Goal: Transaction & Acquisition: Purchase product/service

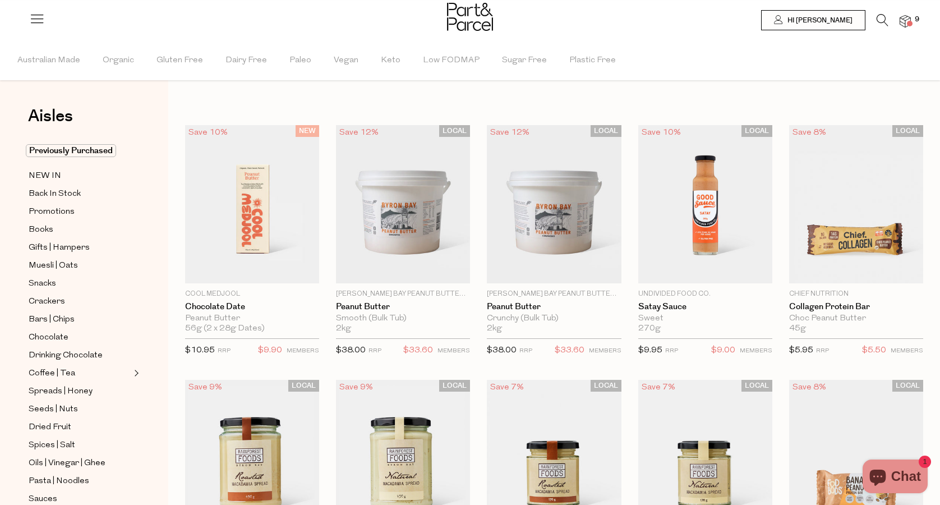
click at [907, 26] on img at bounding box center [905, 21] width 11 height 13
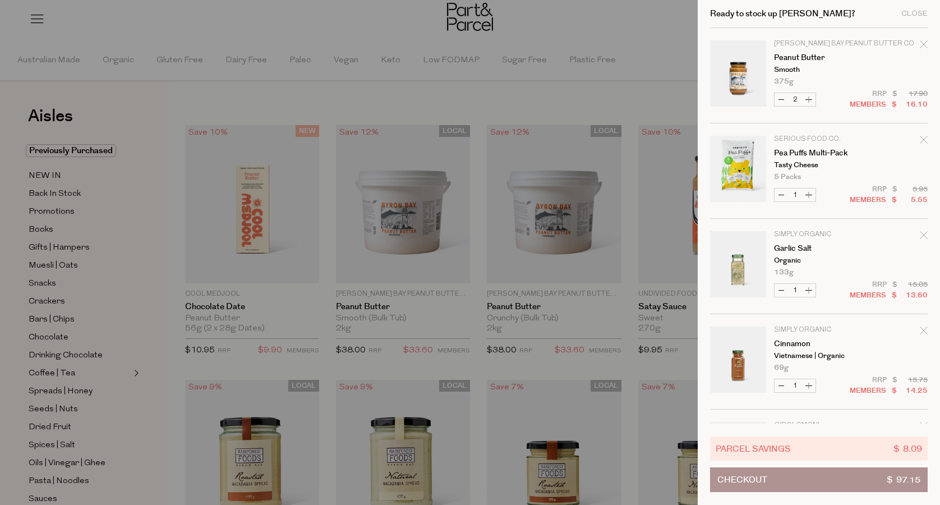
click at [924, 138] on icon "Remove Pea Puffs Multi-Pack" at bounding box center [923, 139] width 7 height 7
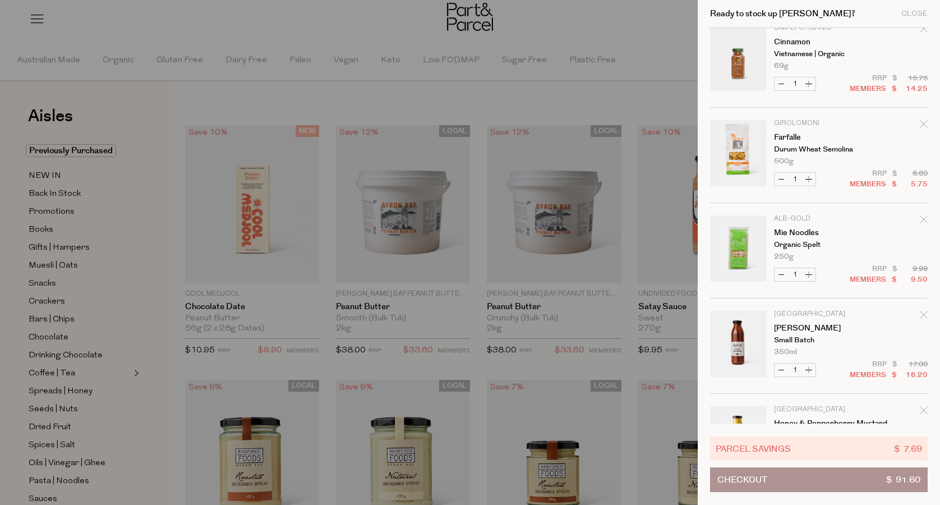
scroll to position [210, 0]
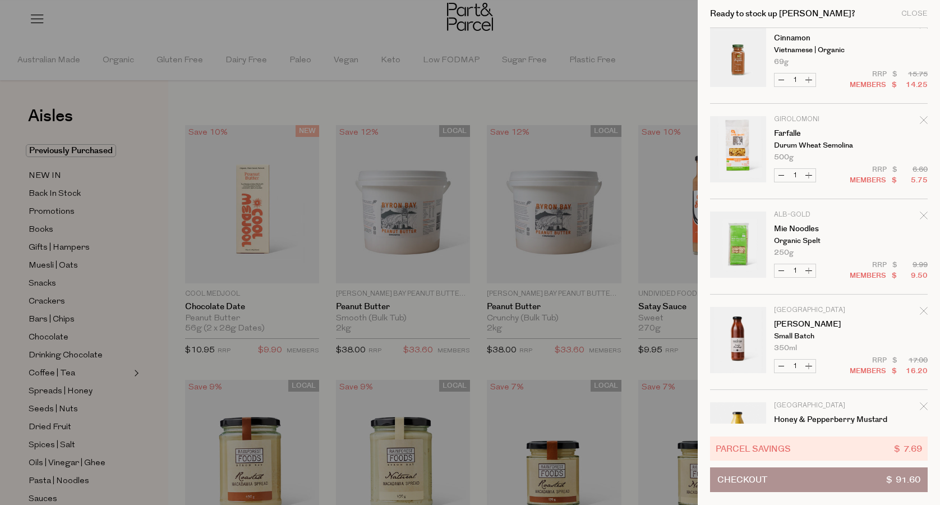
click at [922, 217] on icon "Remove Mie Noodles" at bounding box center [924, 215] width 8 height 8
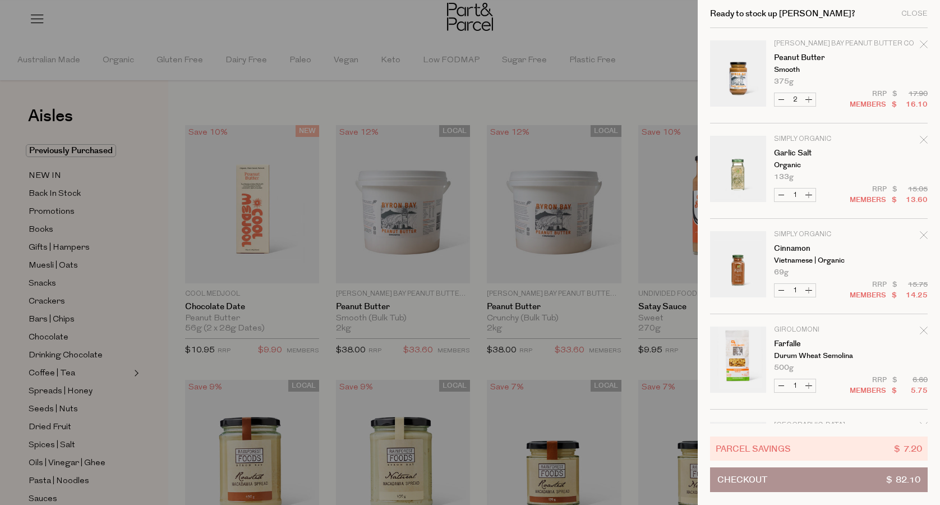
scroll to position [0, 0]
click at [370, 36] on div at bounding box center [470, 252] width 940 height 505
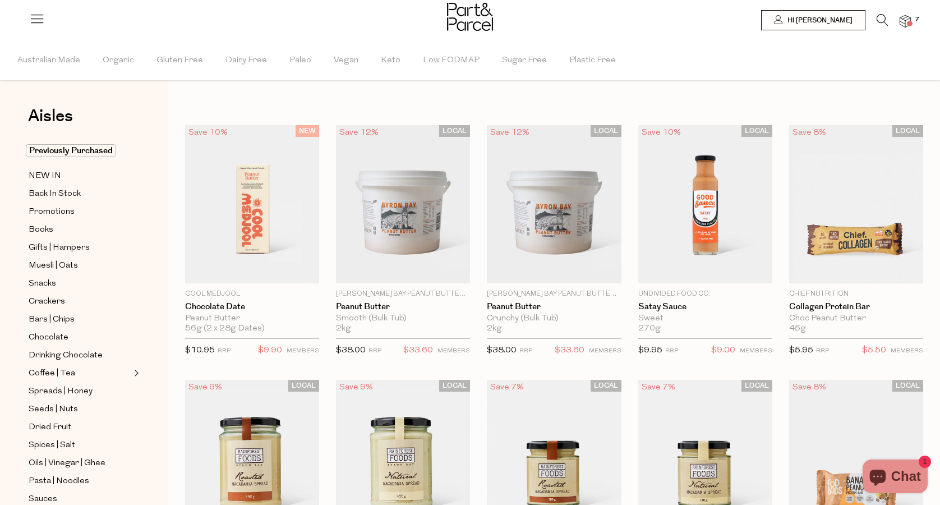
click at [882, 20] on icon at bounding box center [883, 20] width 12 height 12
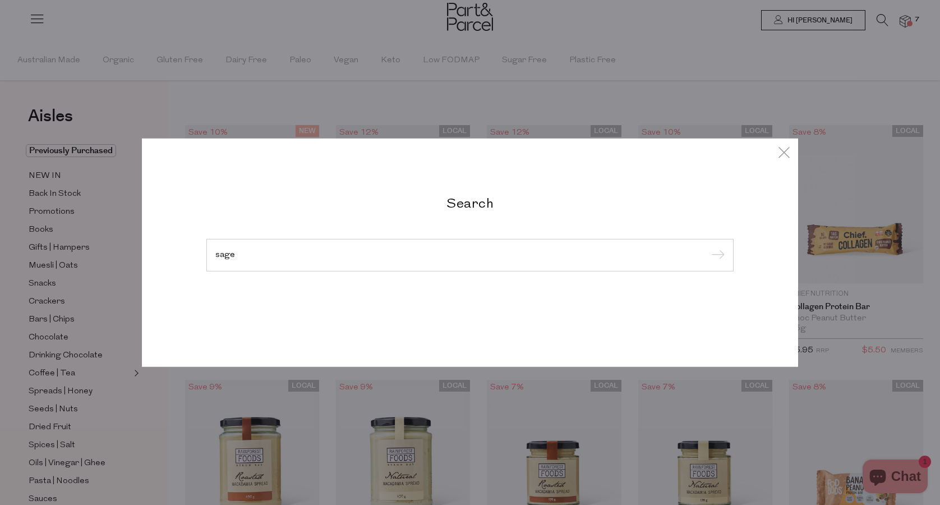
type input "sage"
click at [716, 256] on input "submit" at bounding box center [716, 255] width 17 height 17
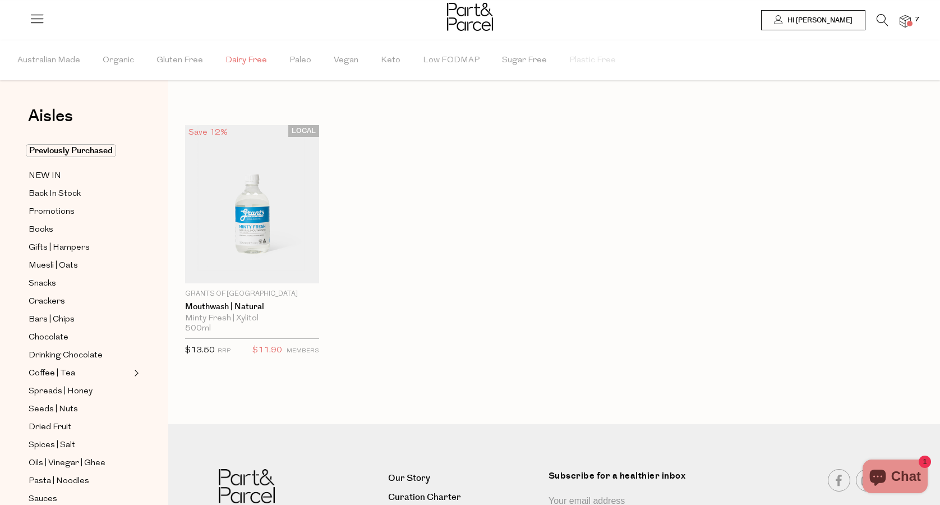
click at [254, 63] on span "Dairy Free" at bounding box center [247, 60] width 42 height 39
click at [465, 20] on img at bounding box center [470, 17] width 46 height 28
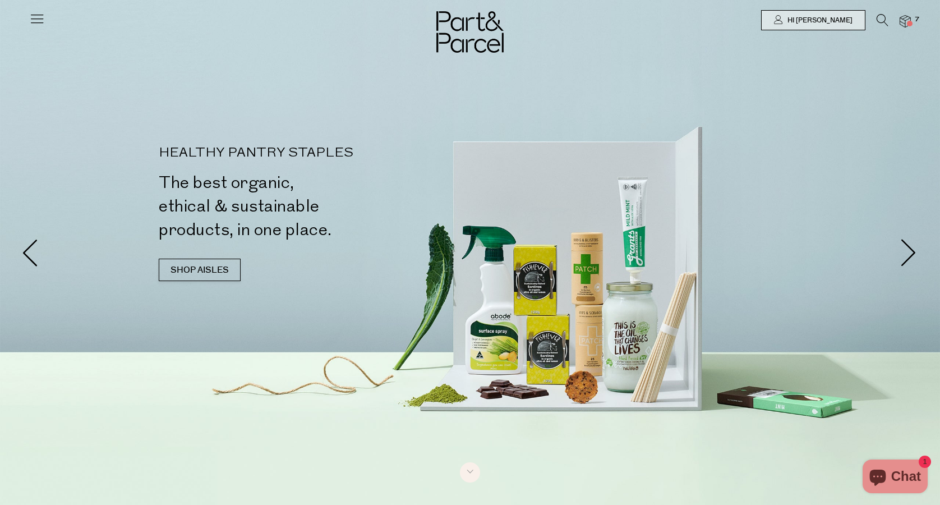
click at [902, 25] on img at bounding box center [905, 21] width 11 height 13
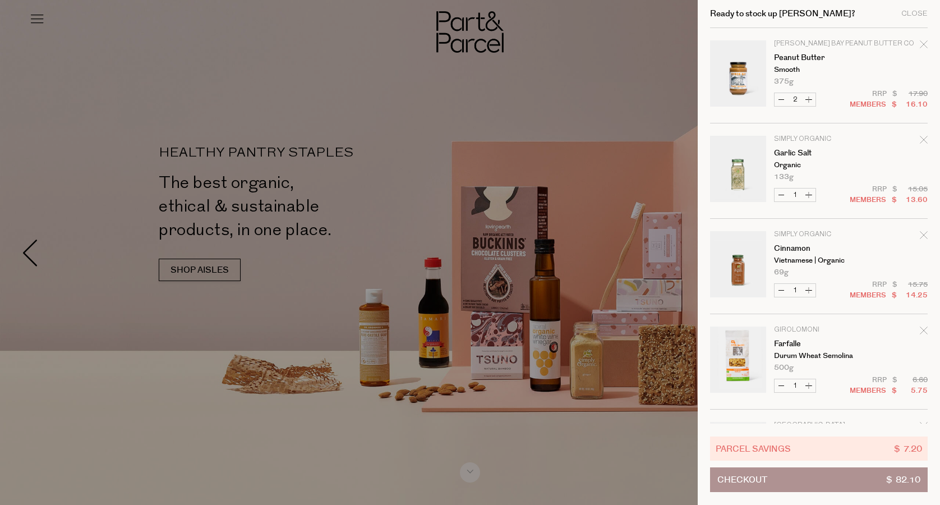
click at [415, 52] on div at bounding box center [470, 252] width 940 height 505
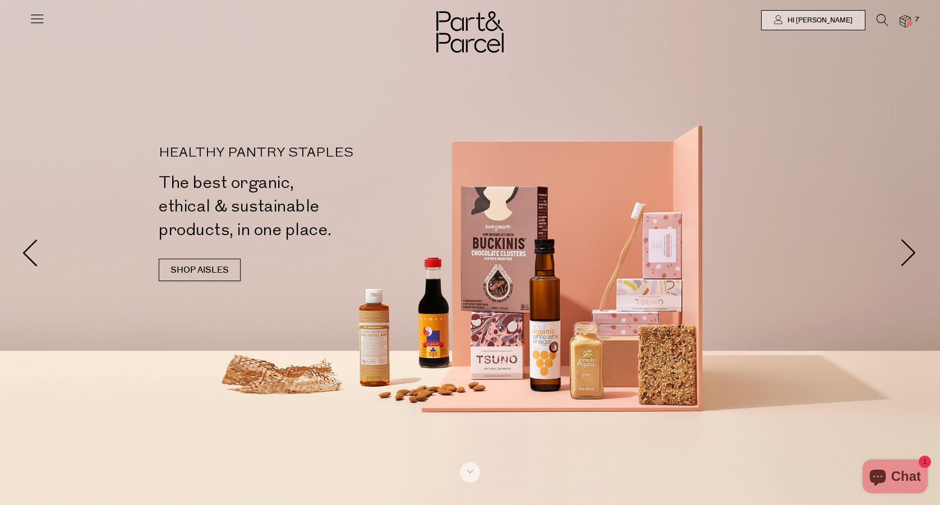
click at [32, 18] on icon at bounding box center [37, 19] width 16 height 16
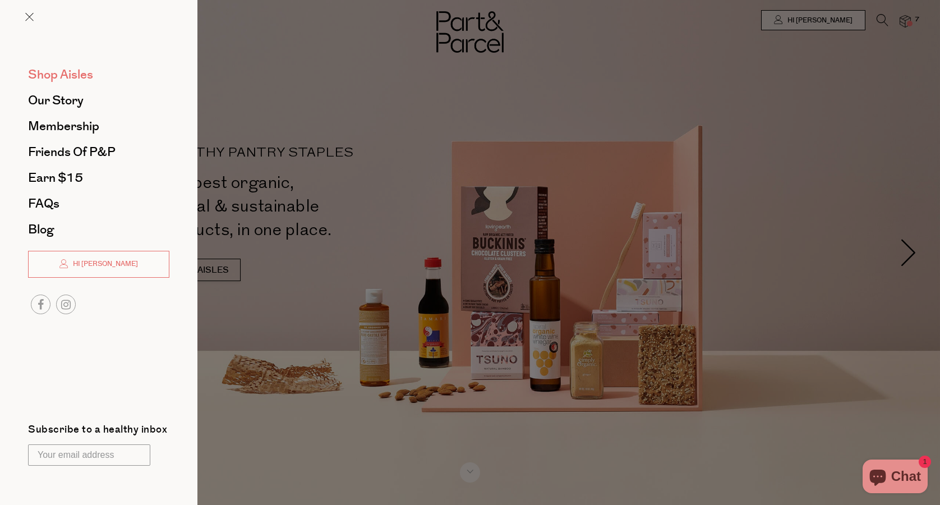
click at [61, 76] on span "Shop Aisles" at bounding box center [60, 75] width 65 height 18
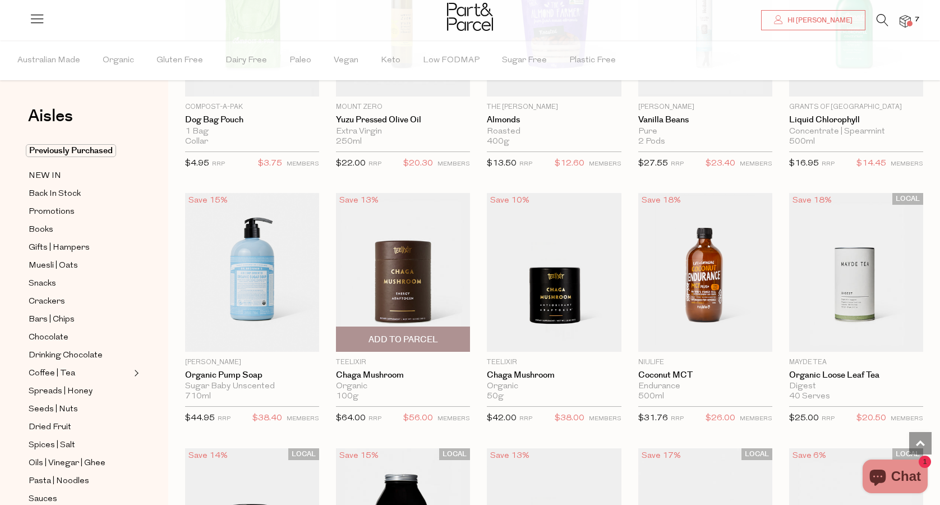
scroll to position [2020, 0]
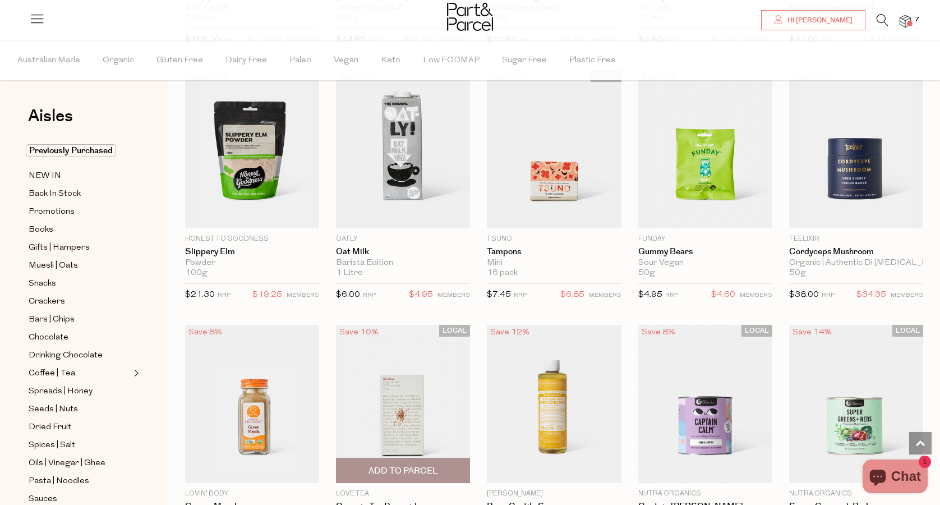
scroll to position [3117, 0]
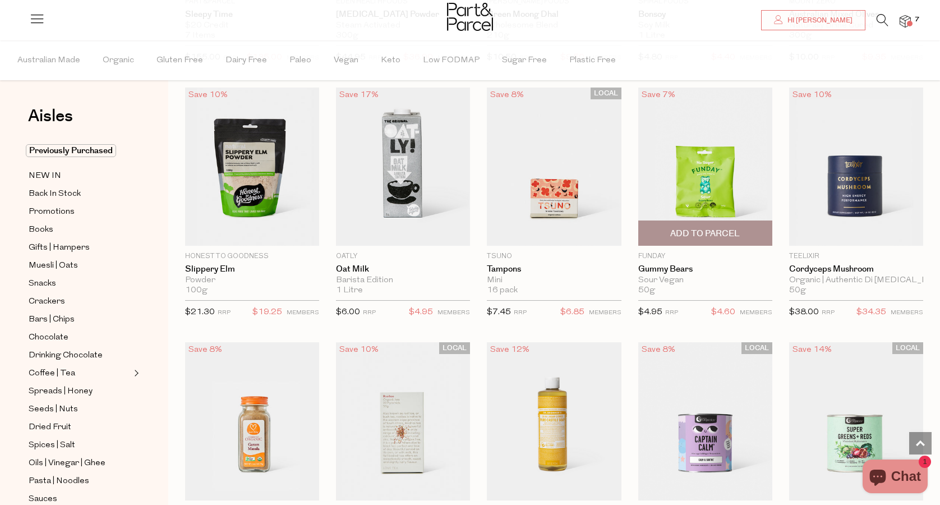
click at [702, 174] on img at bounding box center [705, 166] width 134 height 158
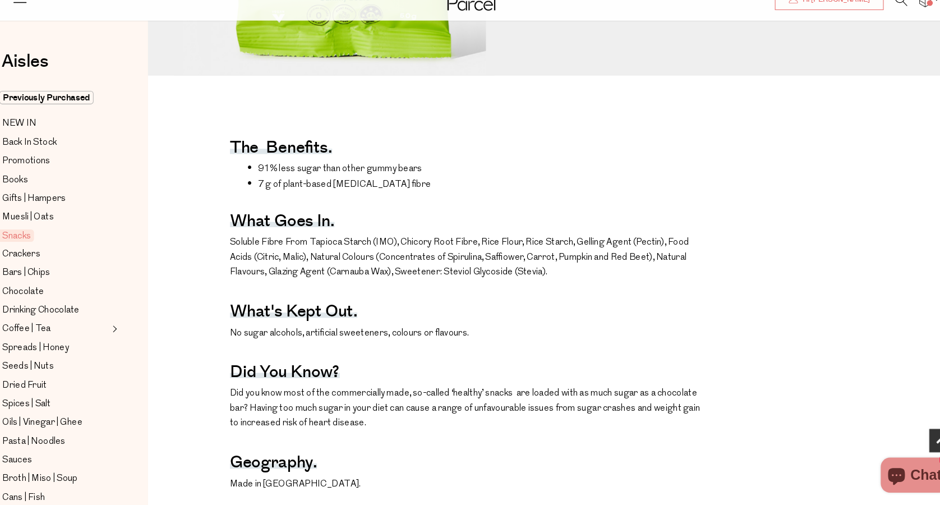
scroll to position [386, 8]
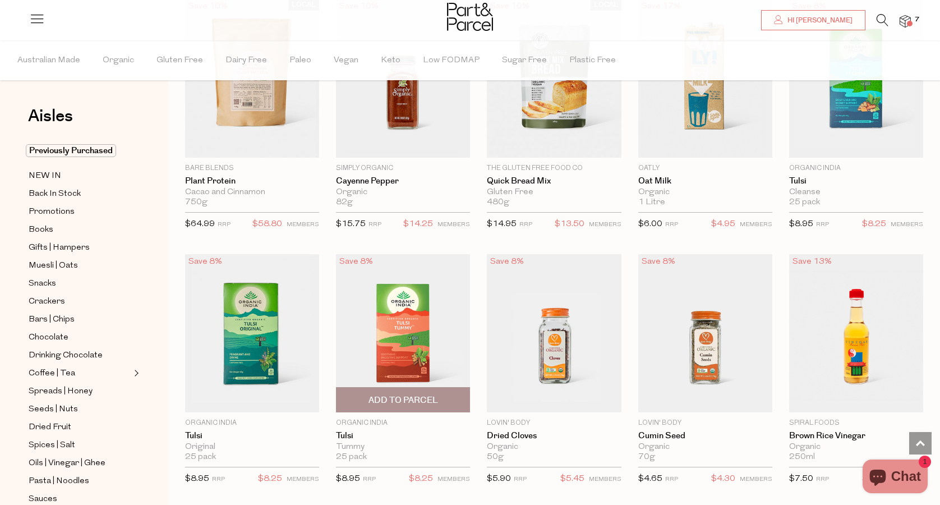
scroll to position [1960, 0]
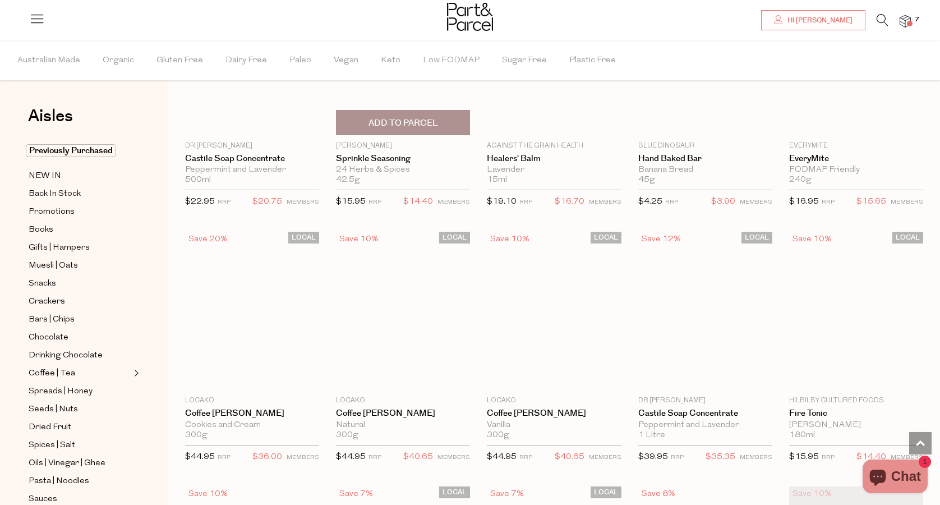
scroll to position [4502, 0]
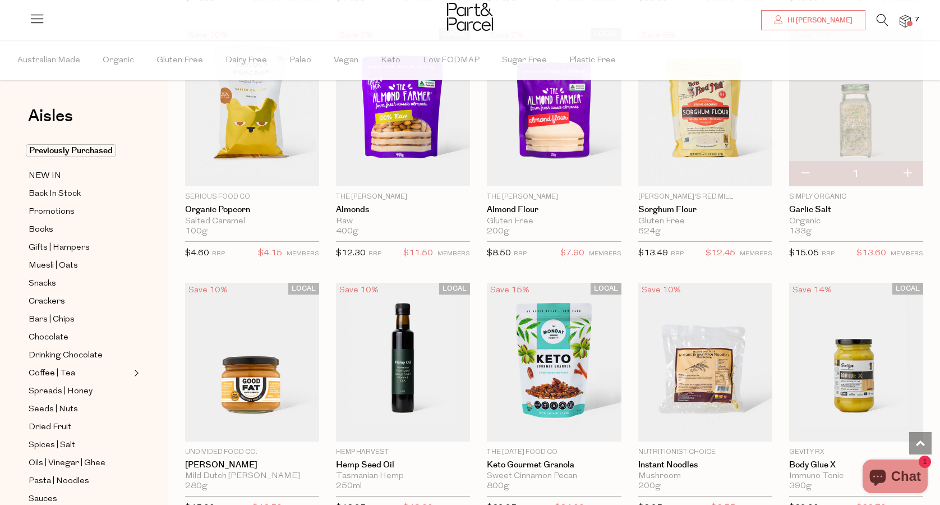
scroll to position [4969, 0]
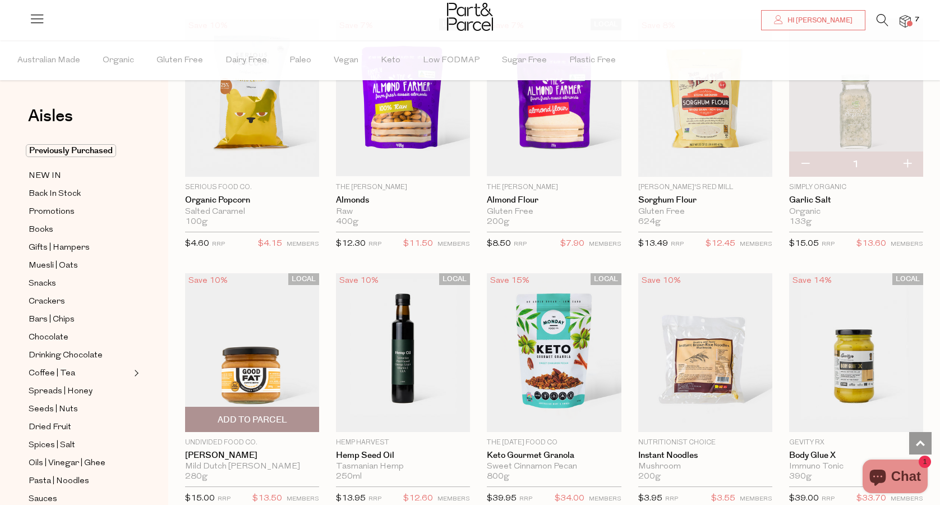
click at [264, 337] on img at bounding box center [252, 352] width 134 height 158
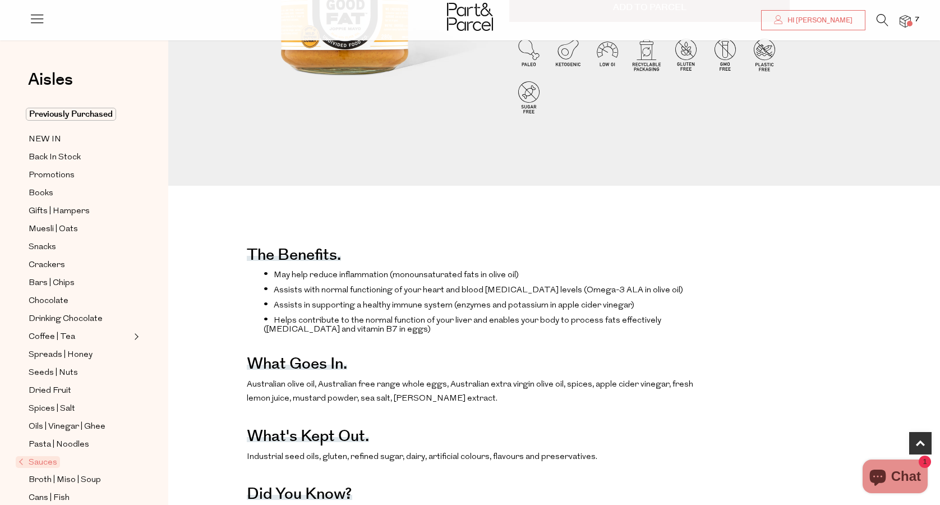
scroll to position [413, 0]
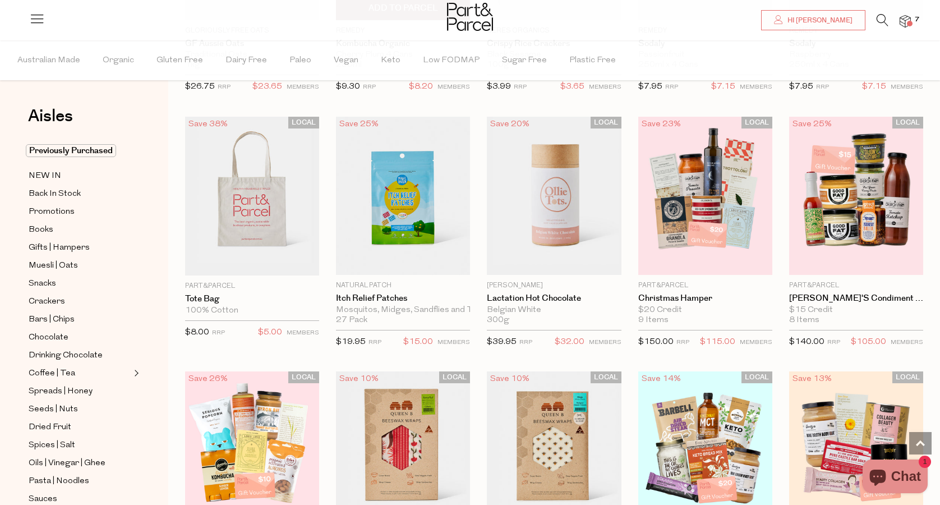
scroll to position [4675, 0]
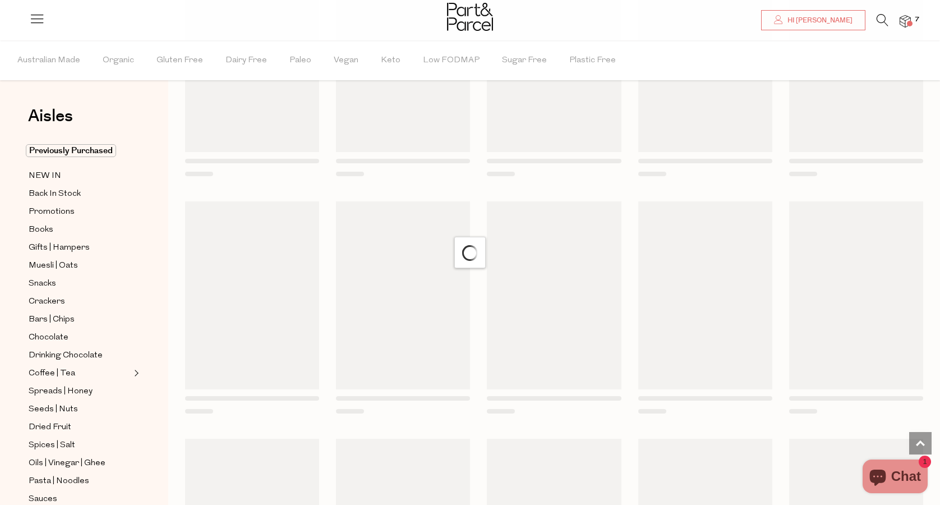
scroll to position [5476, 0]
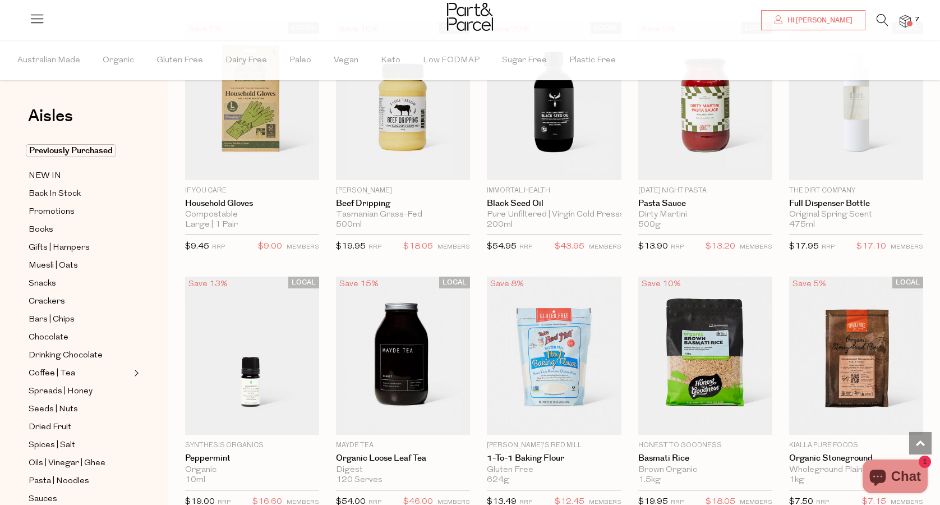
click at [883, 20] on icon at bounding box center [883, 20] width 12 height 12
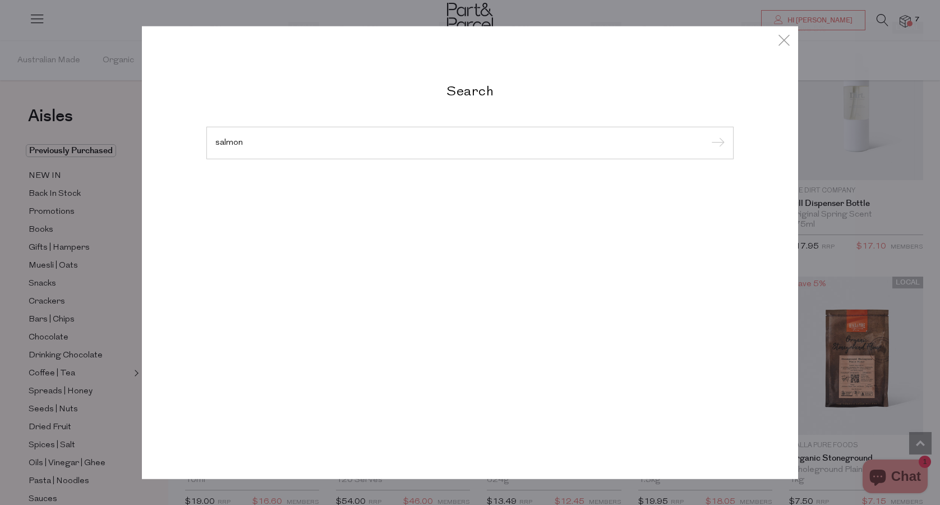
type input "salmon"
click at [716, 152] on input "submit" at bounding box center [716, 143] width 17 height 17
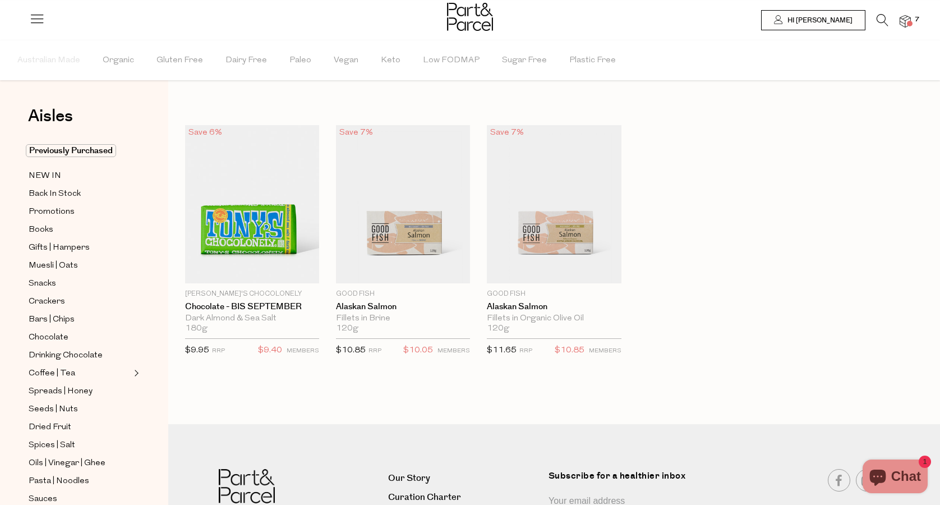
click at [905, 17] on img at bounding box center [905, 21] width 11 height 13
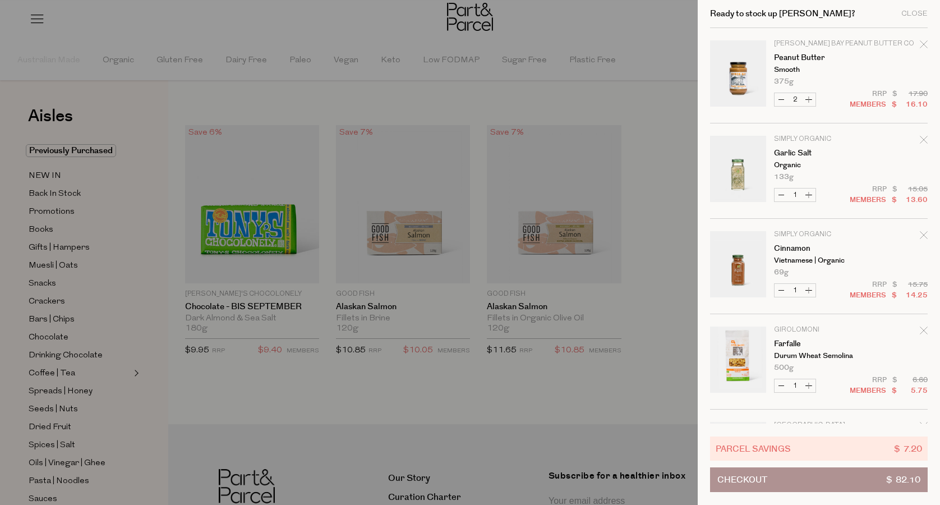
click at [623, 75] on div at bounding box center [470, 252] width 940 height 505
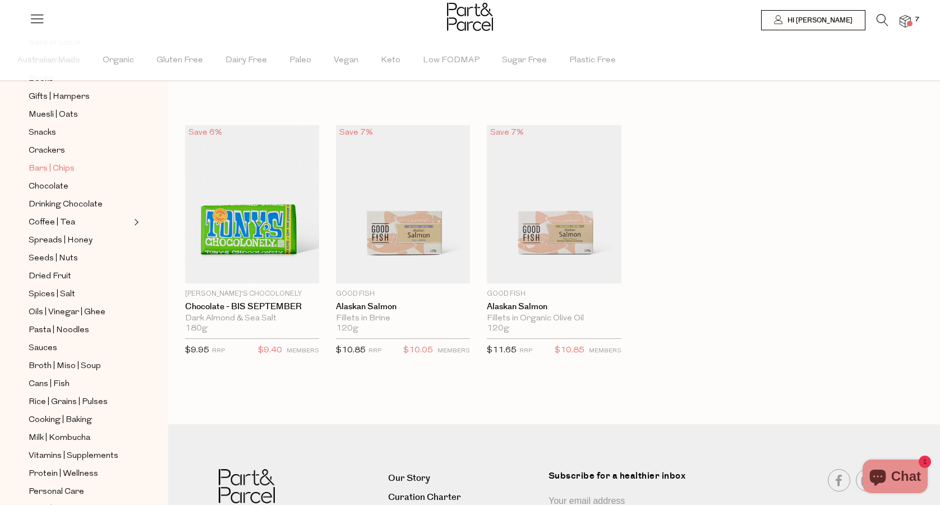
scroll to position [155, 0]
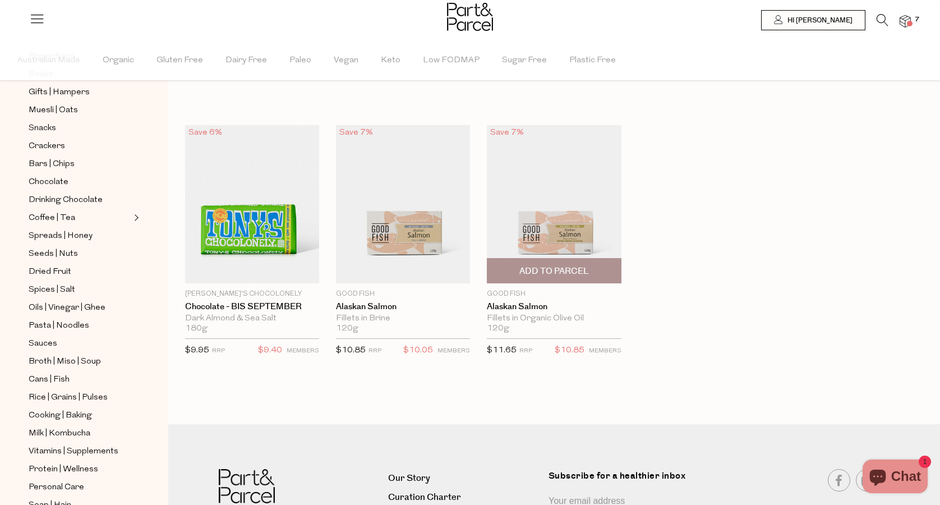
click at [551, 271] on span "Add To Parcel" at bounding box center [554, 271] width 70 height 12
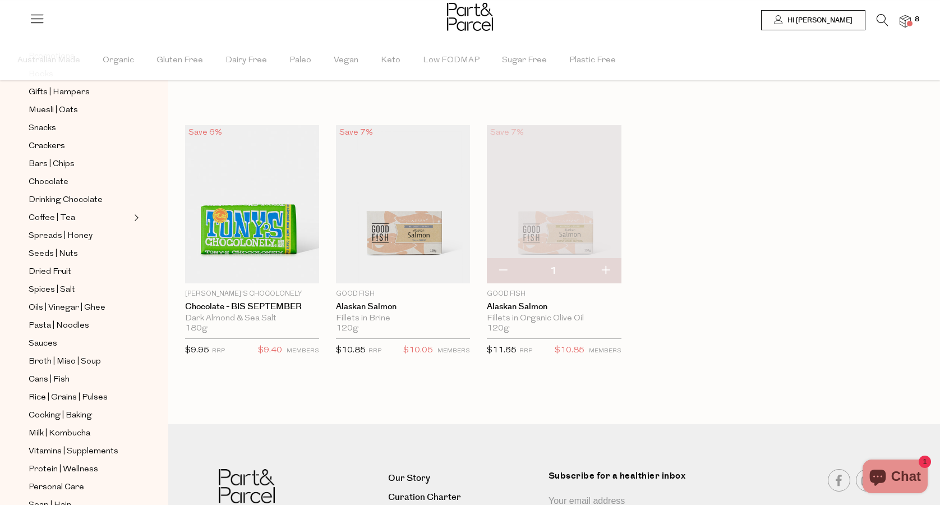
click at [605, 266] on button "button" at bounding box center [606, 271] width 32 height 25
type input "2"
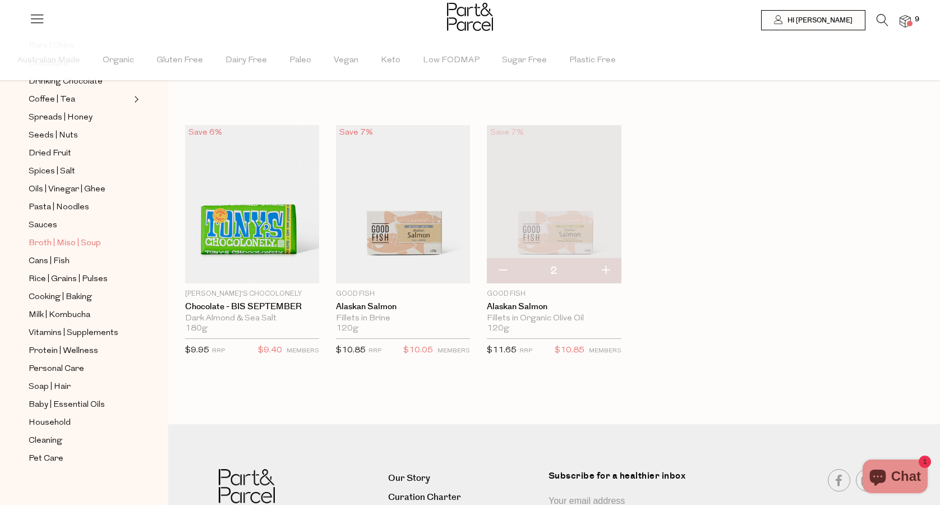
scroll to position [274, 0]
click at [49, 444] on span "Cleaning" at bounding box center [46, 440] width 34 height 13
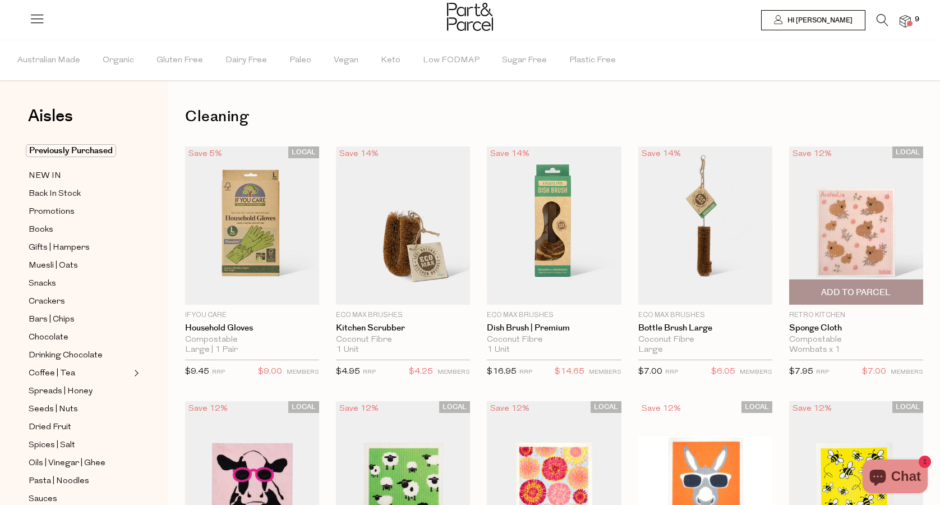
click at [862, 288] on span "Add To Parcel" at bounding box center [856, 293] width 70 height 12
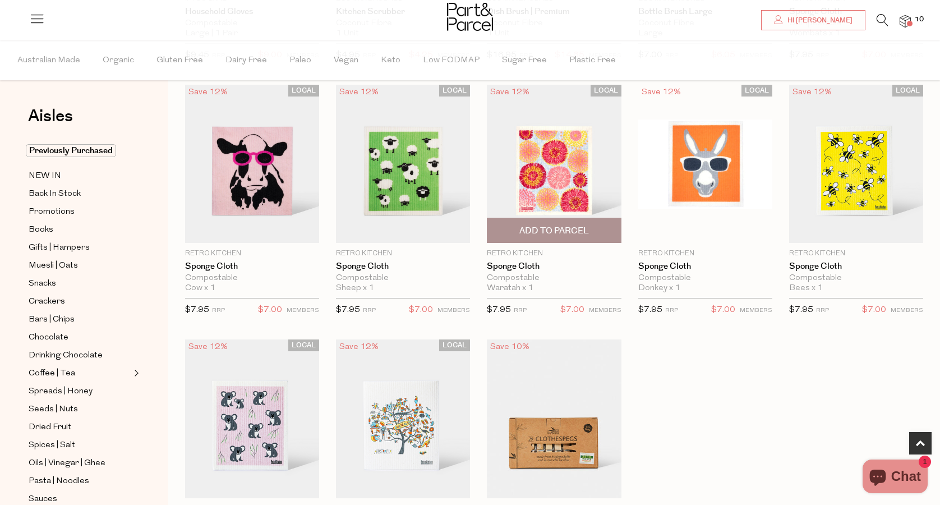
scroll to position [331, 0]
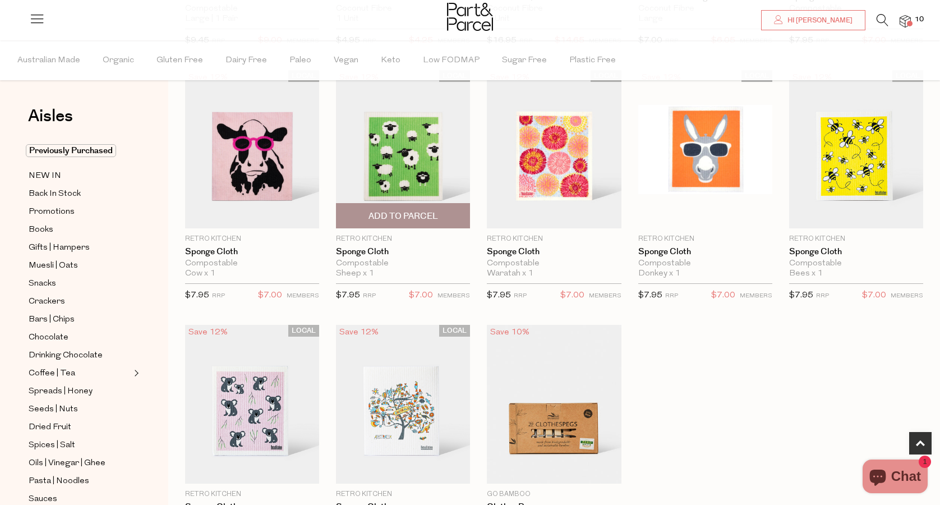
click at [399, 218] on span "Add To Parcel" at bounding box center [404, 216] width 70 height 12
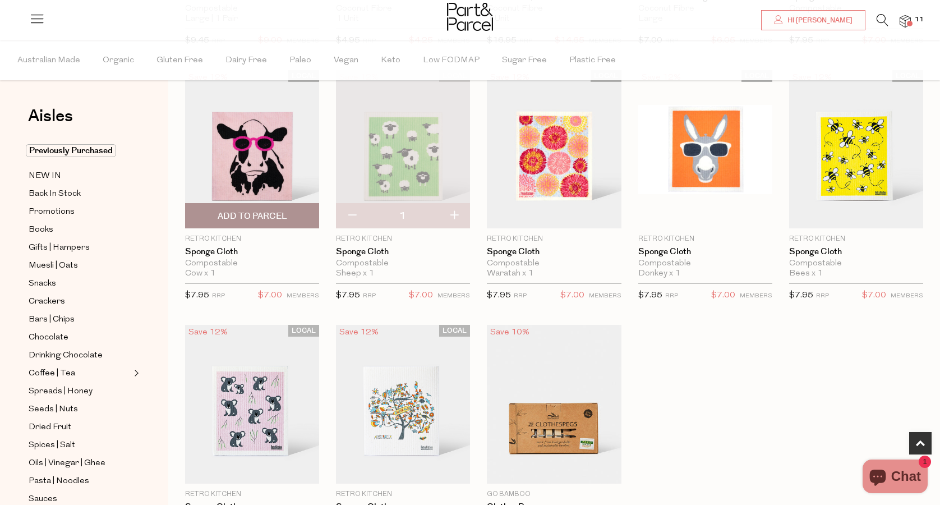
click at [242, 208] on span "Add To Parcel" at bounding box center [251, 216] width 127 height 24
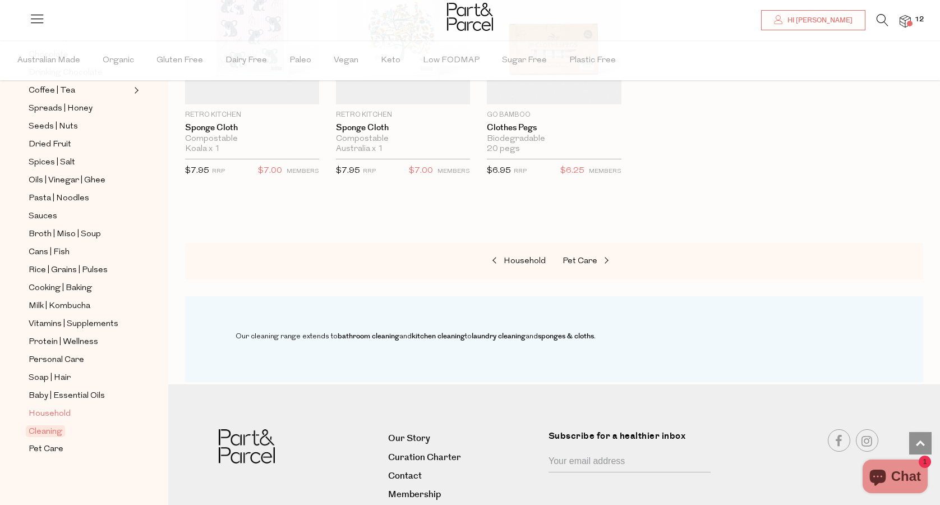
scroll to position [715, 0]
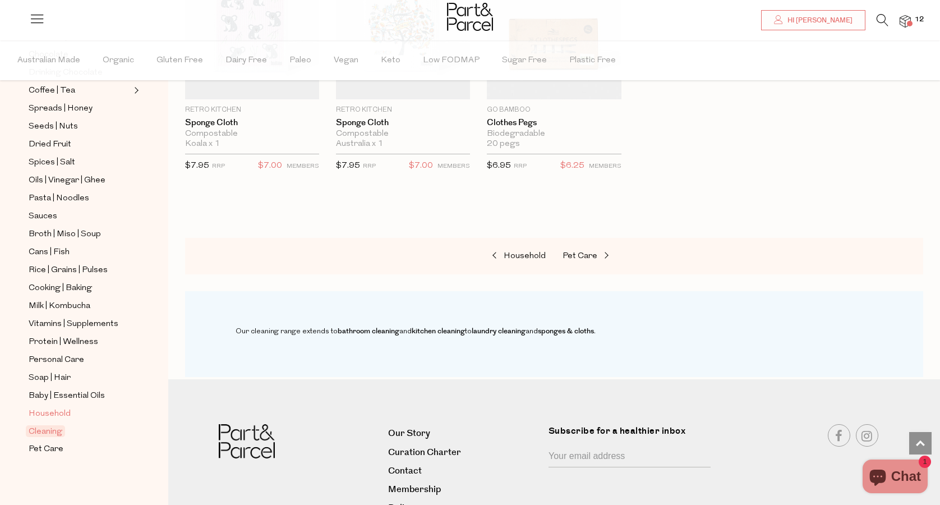
click at [47, 413] on span "Household" at bounding box center [50, 413] width 42 height 13
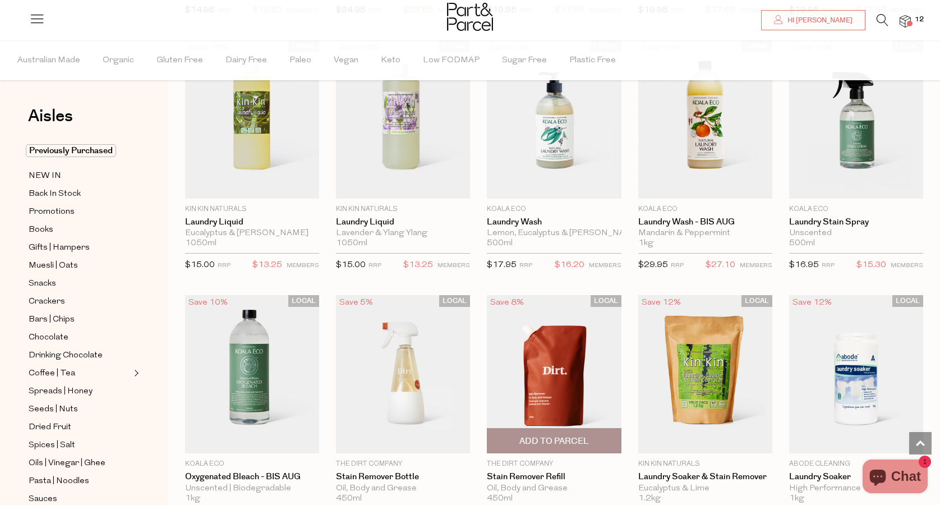
scroll to position [2165, 0]
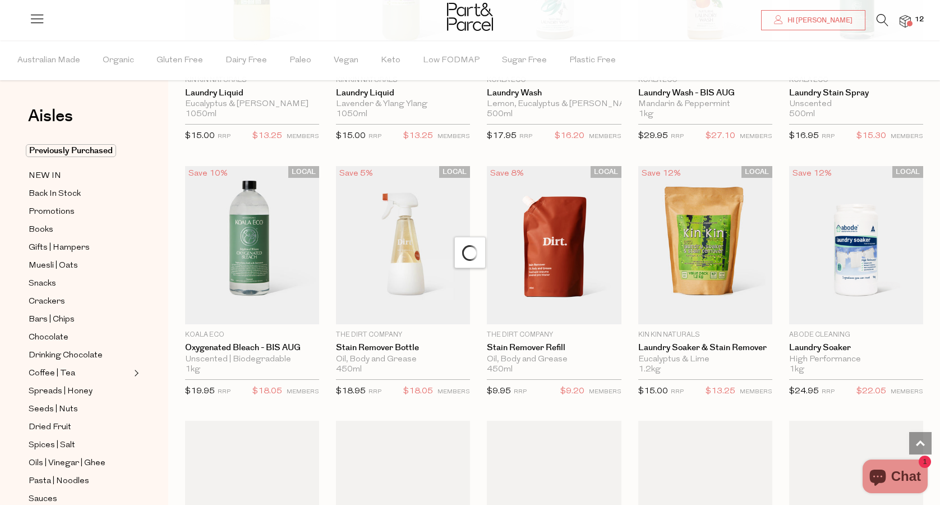
scroll to position [2288, 0]
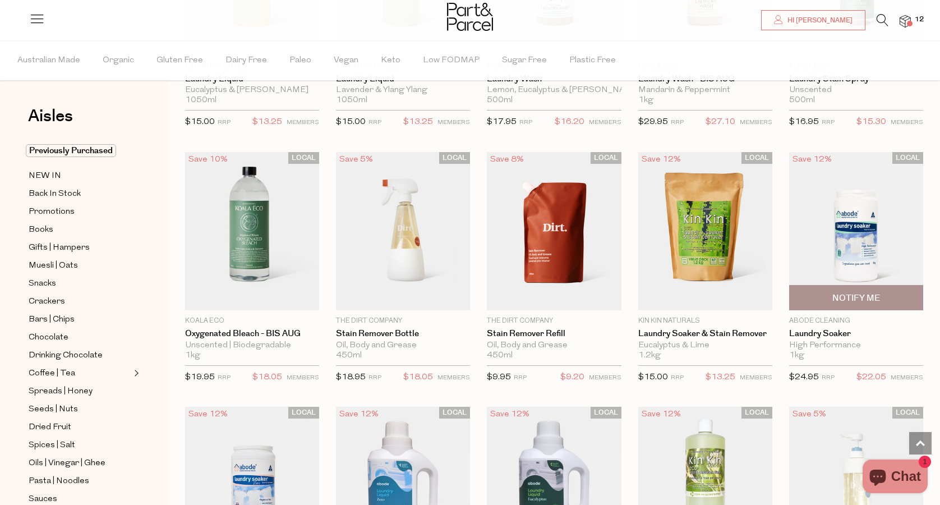
click at [872, 239] on img at bounding box center [856, 231] width 134 height 158
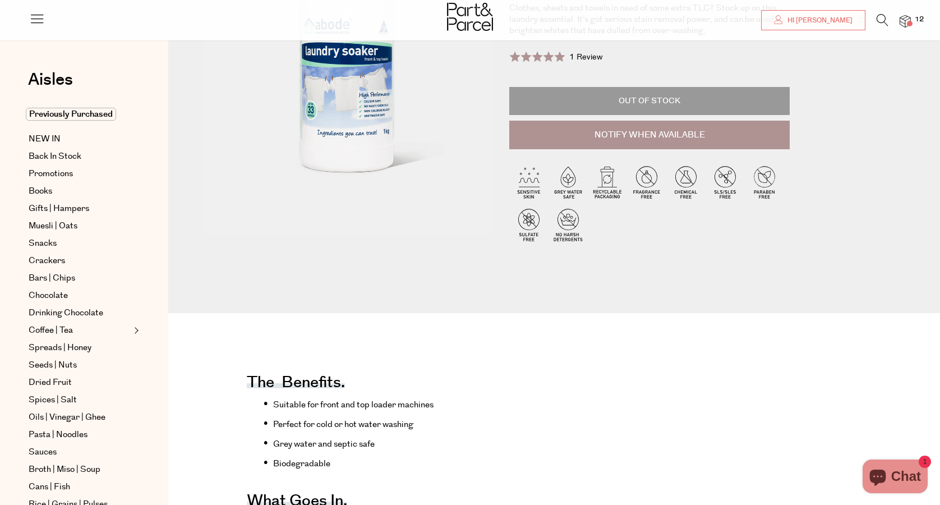
scroll to position [29, 0]
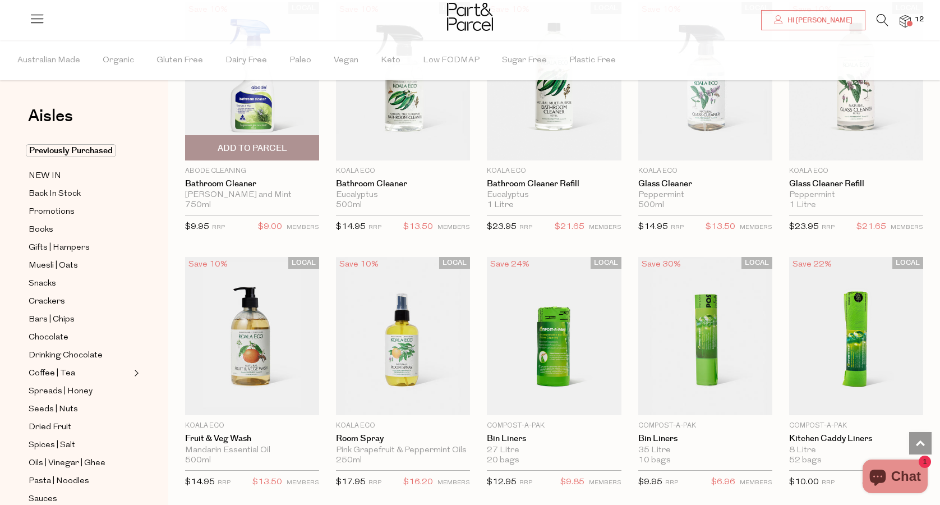
scroll to position [942, 0]
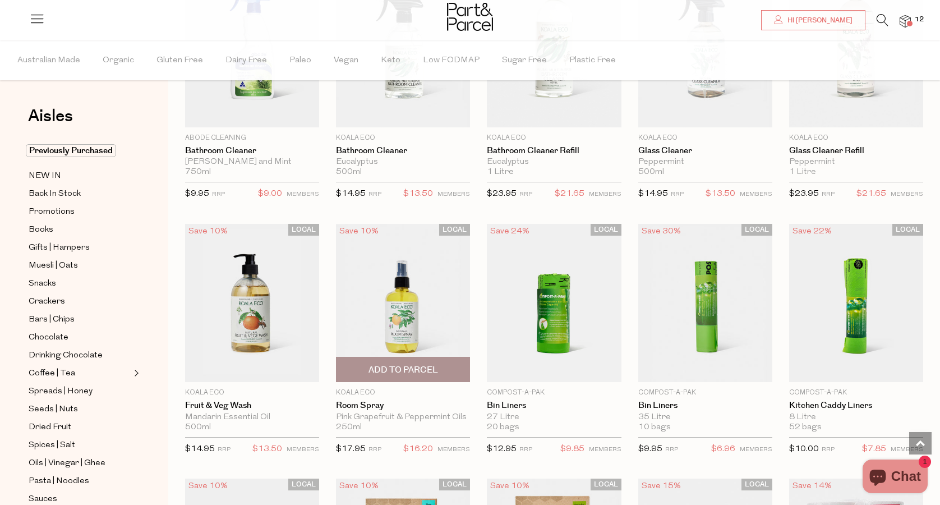
click at [410, 364] on span "Add To Parcel" at bounding box center [404, 370] width 70 height 12
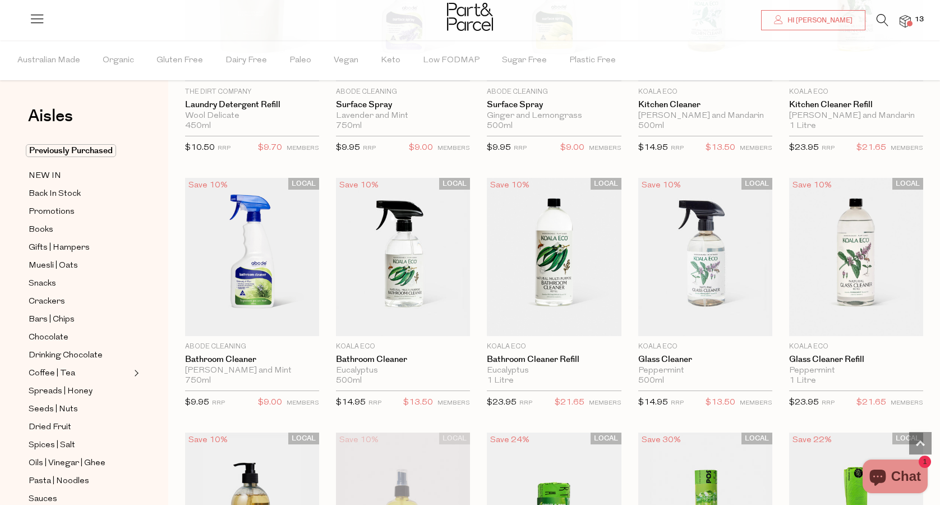
scroll to position [759, 0]
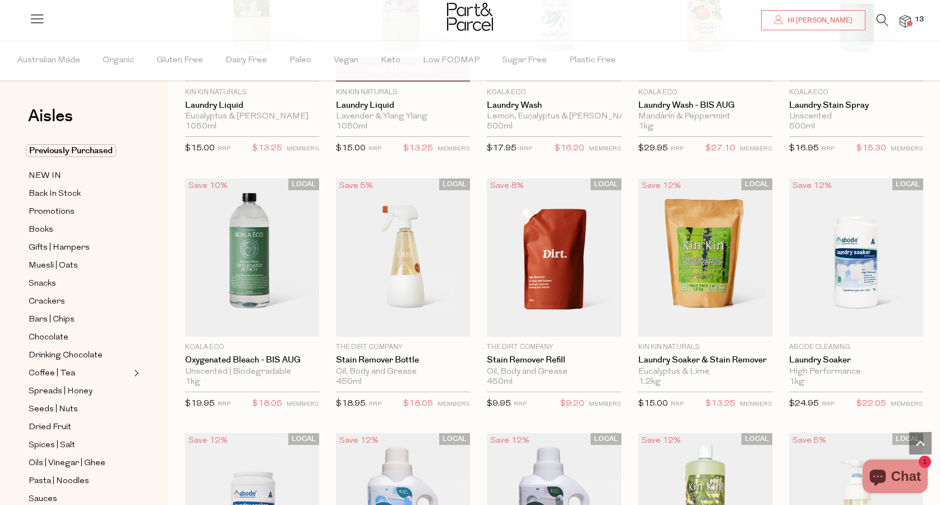
scroll to position [2269, 0]
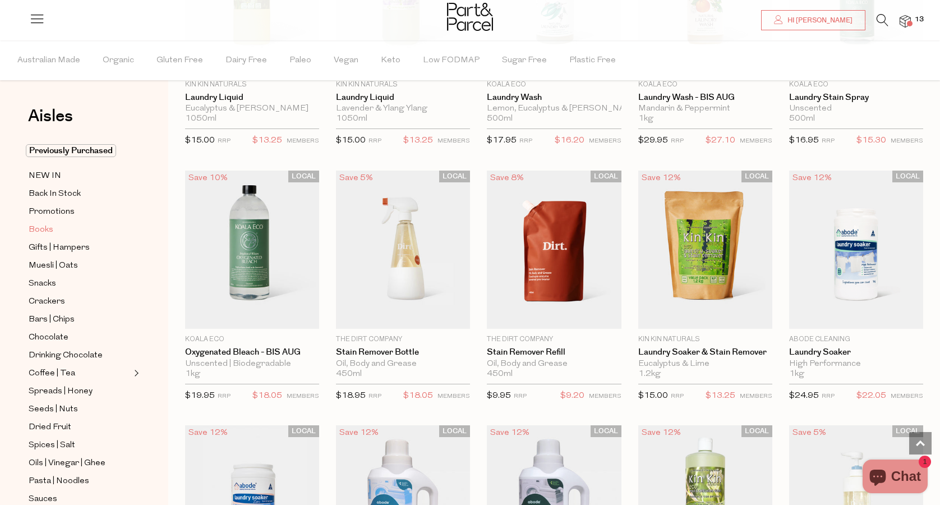
click at [44, 231] on span "Books" at bounding box center [41, 229] width 25 height 13
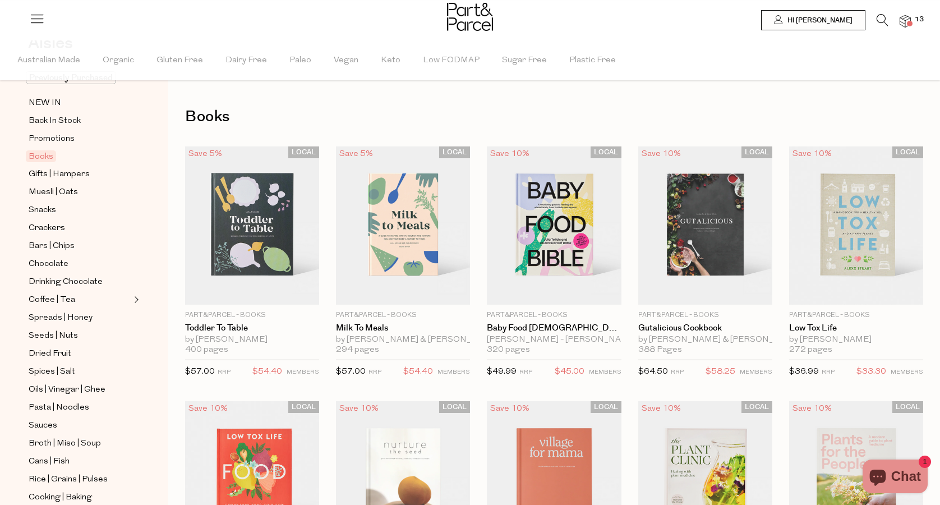
scroll to position [78, 0]
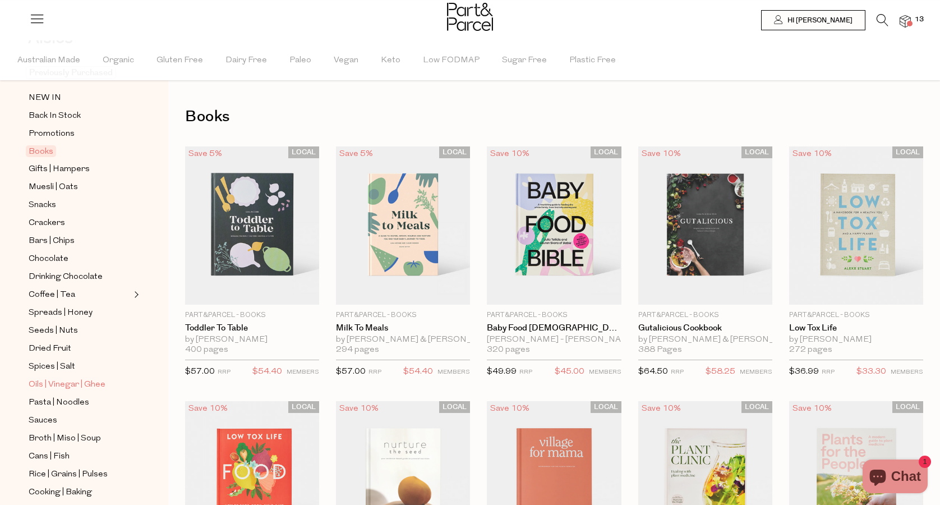
click at [71, 381] on span "Oils | Vinegar | Ghee" at bounding box center [67, 384] width 77 height 13
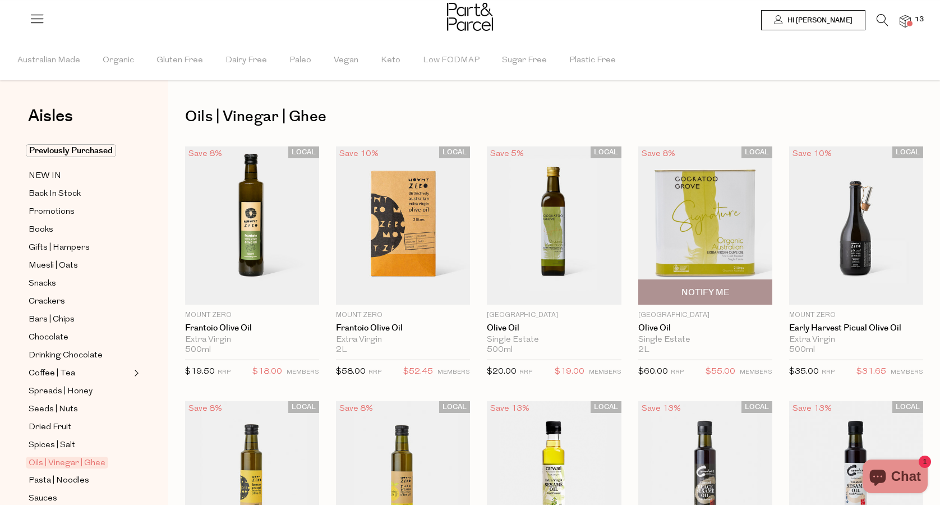
click at [694, 289] on span "Notify Me" at bounding box center [706, 293] width 48 height 12
type input "Notify when available"
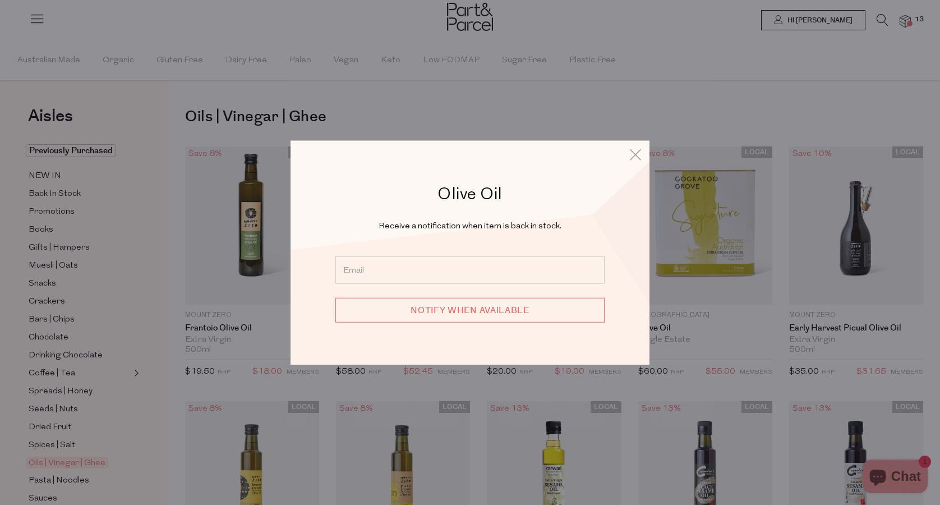
click at [440, 286] on form "Notify when available" at bounding box center [469, 289] width 269 height 66
click at [431, 269] on input "email" at bounding box center [469, 269] width 269 height 27
type input "[EMAIL_ADDRESS][DOMAIN_NAME]"
click at [459, 314] on input "Notify when available" at bounding box center [469, 309] width 269 height 25
type input "We will be in touch"
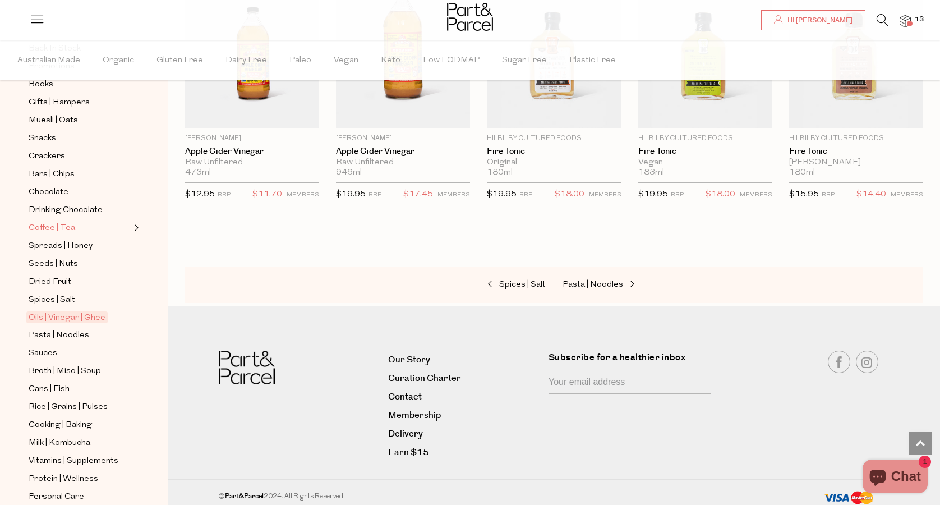
scroll to position [167, 0]
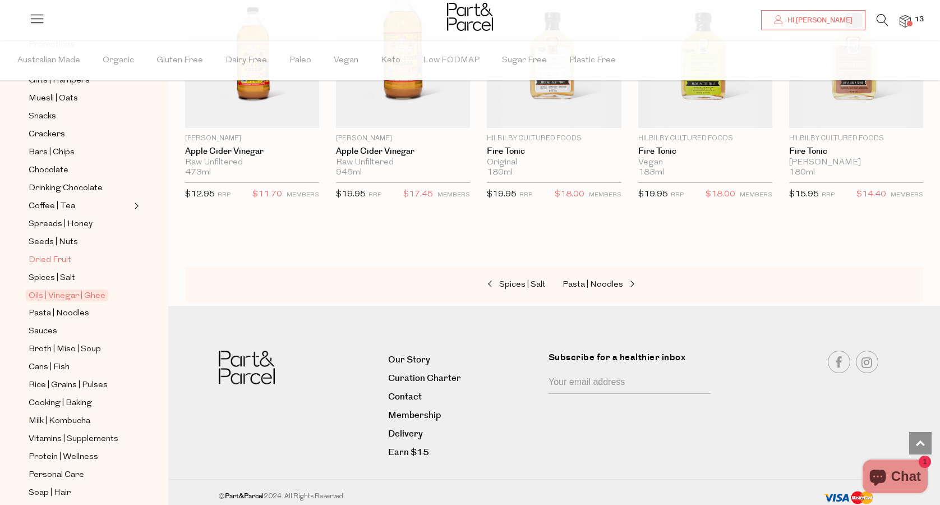
click at [42, 262] on span "Dried Fruit" at bounding box center [50, 260] width 43 height 13
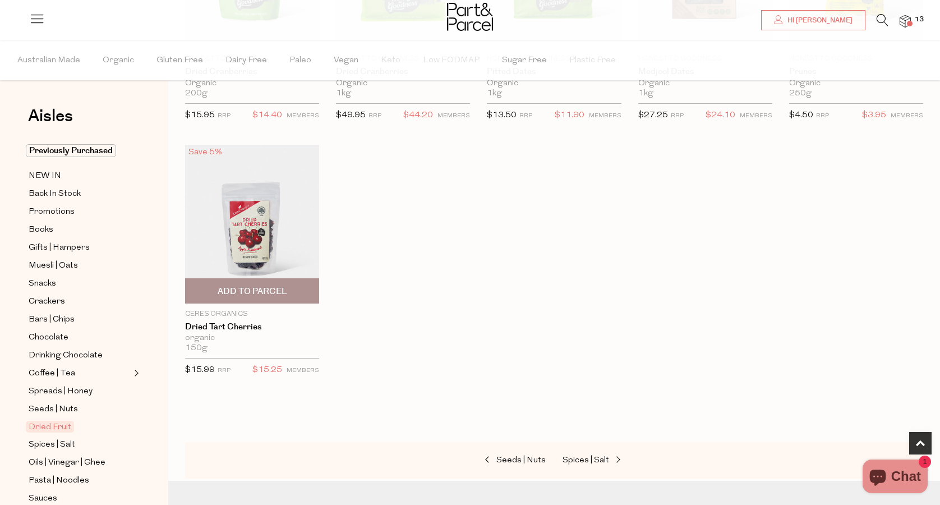
scroll to position [551, 0]
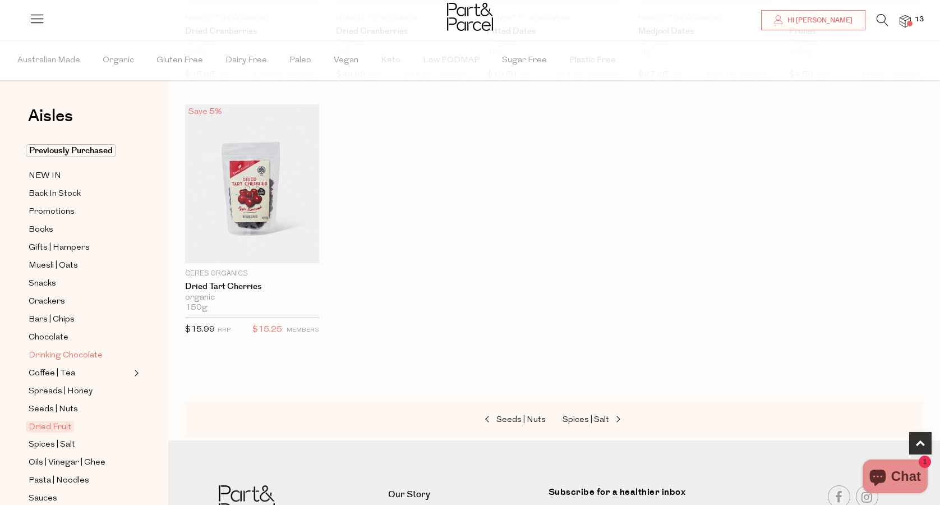
click at [63, 352] on span "Drinking Chocolate" at bounding box center [66, 355] width 74 height 13
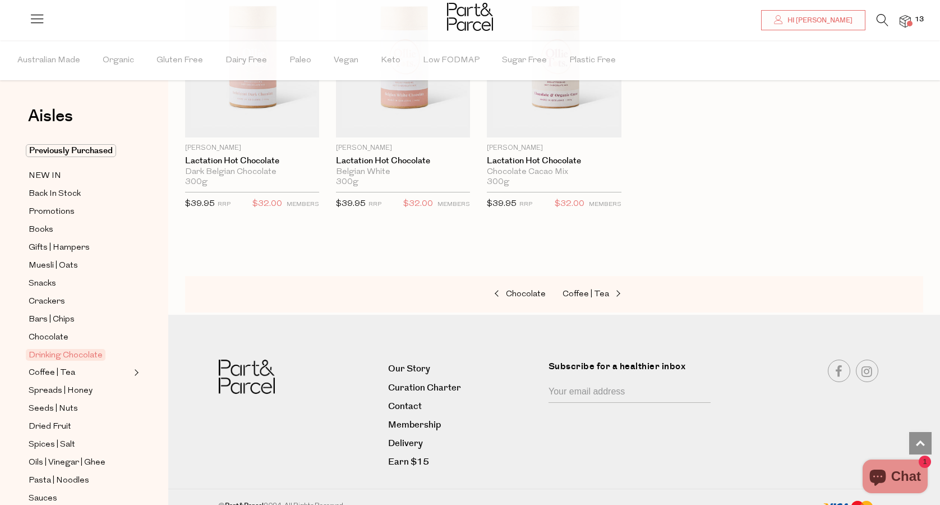
scroll to position [933, 0]
click at [50, 408] on span "Seeds | Nuts" at bounding box center [53, 408] width 49 height 13
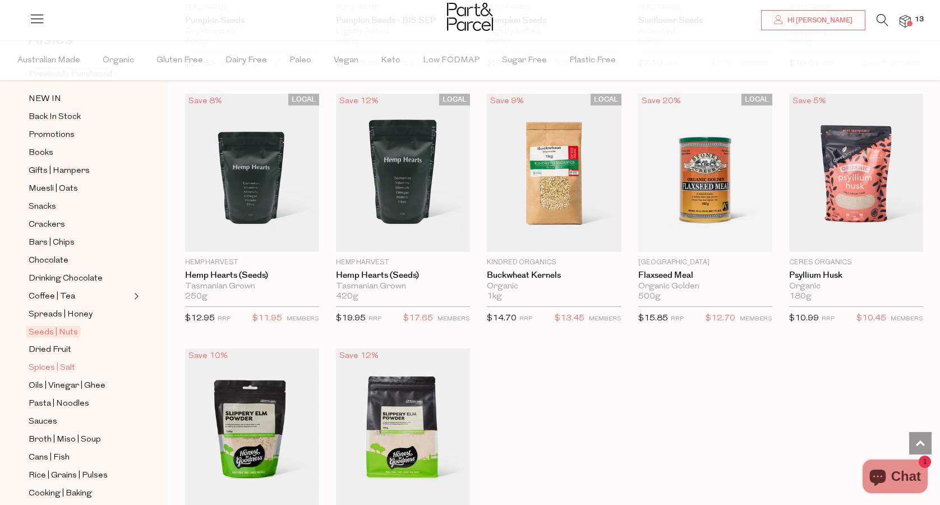
scroll to position [87, 0]
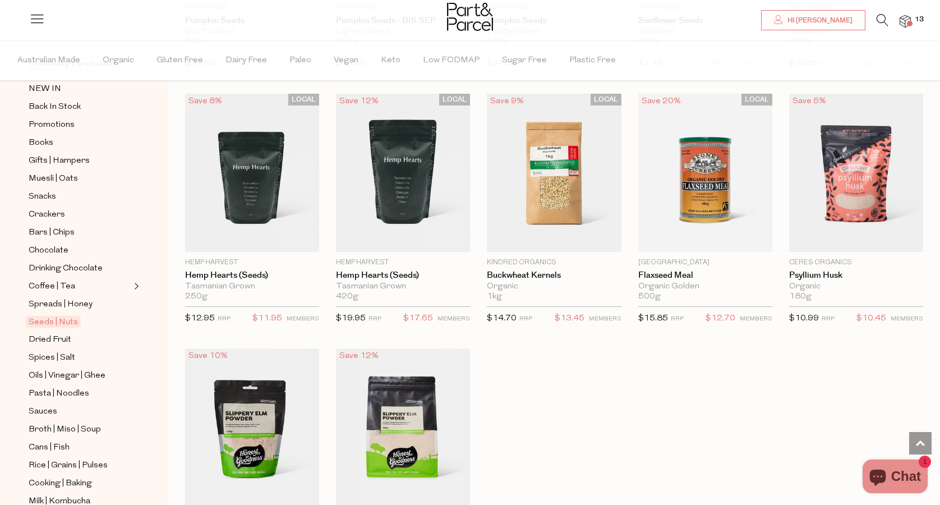
click at [904, 27] on img at bounding box center [905, 21] width 11 height 13
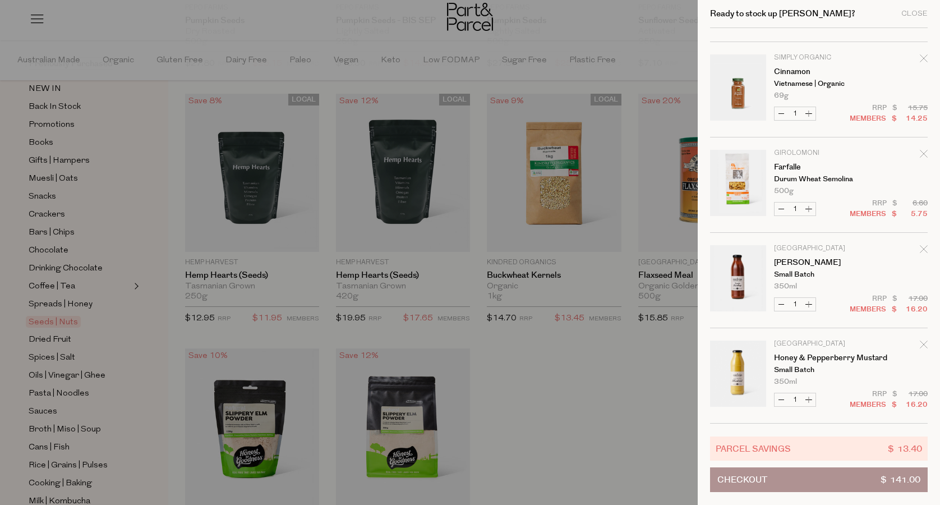
scroll to position [654, 0]
click at [608, 16] on div at bounding box center [470, 252] width 940 height 505
